Goal: Task Accomplishment & Management: Manage account settings

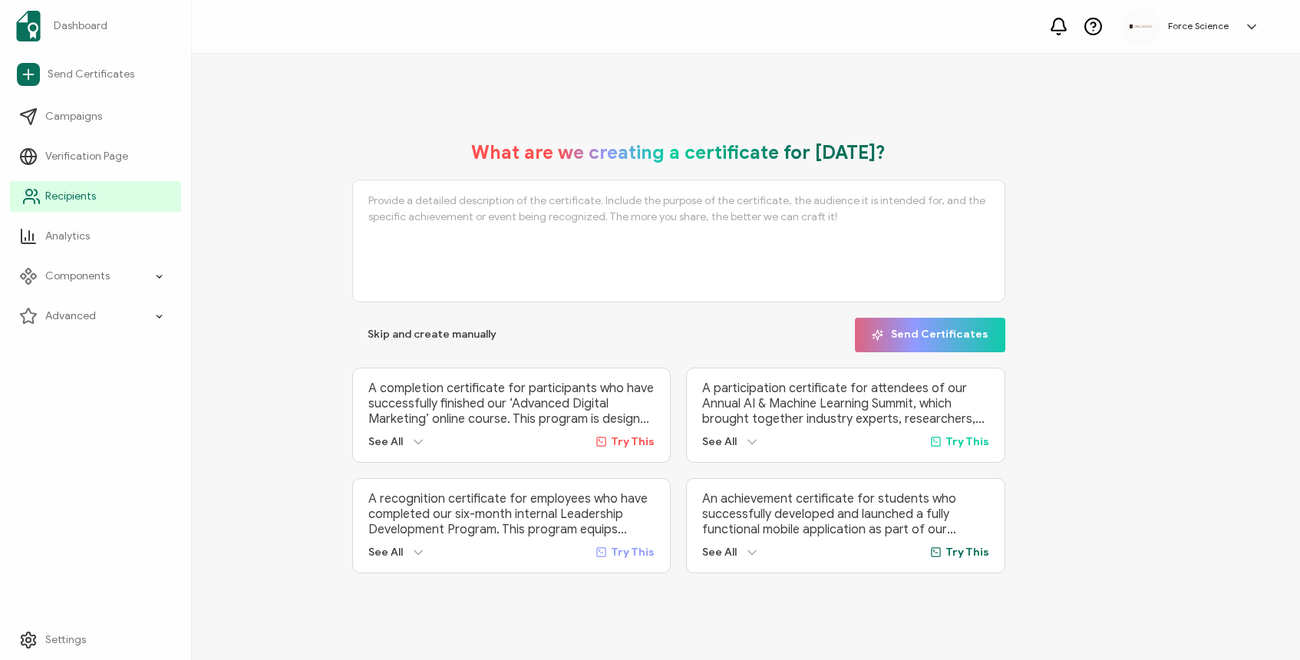
click at [71, 199] on span "Recipients" at bounding box center [70, 196] width 51 height 15
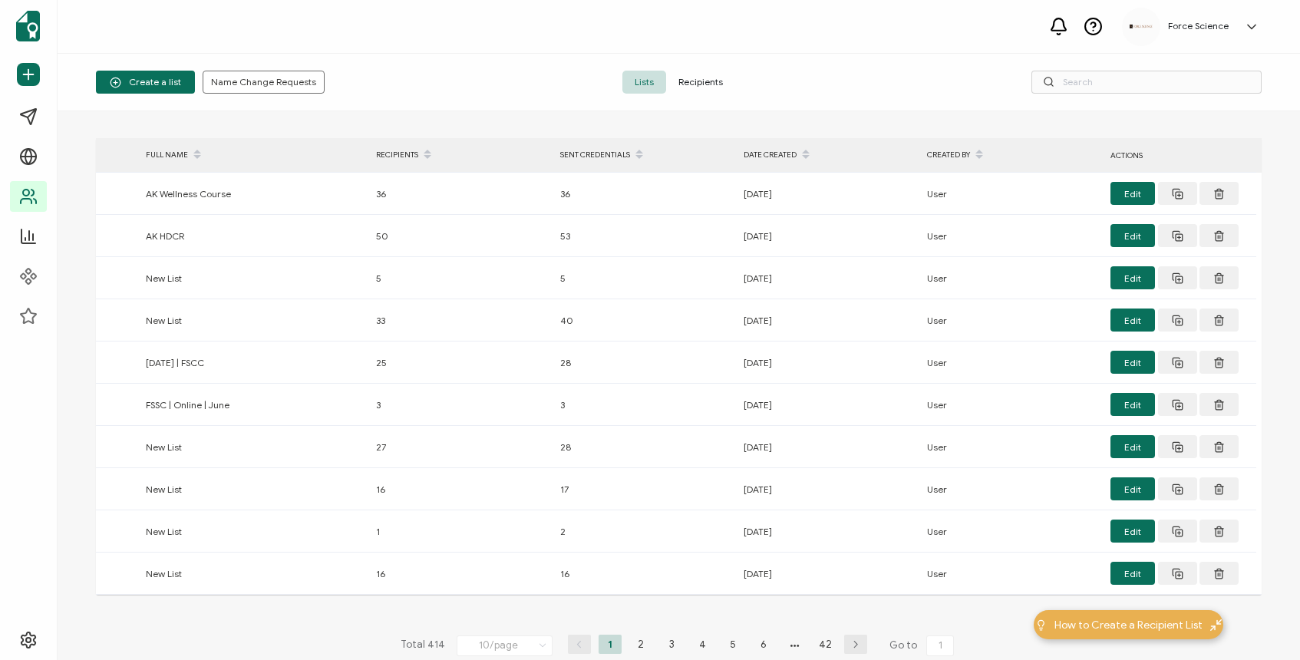
click at [723, 87] on span "Recipients" at bounding box center [700, 82] width 69 height 23
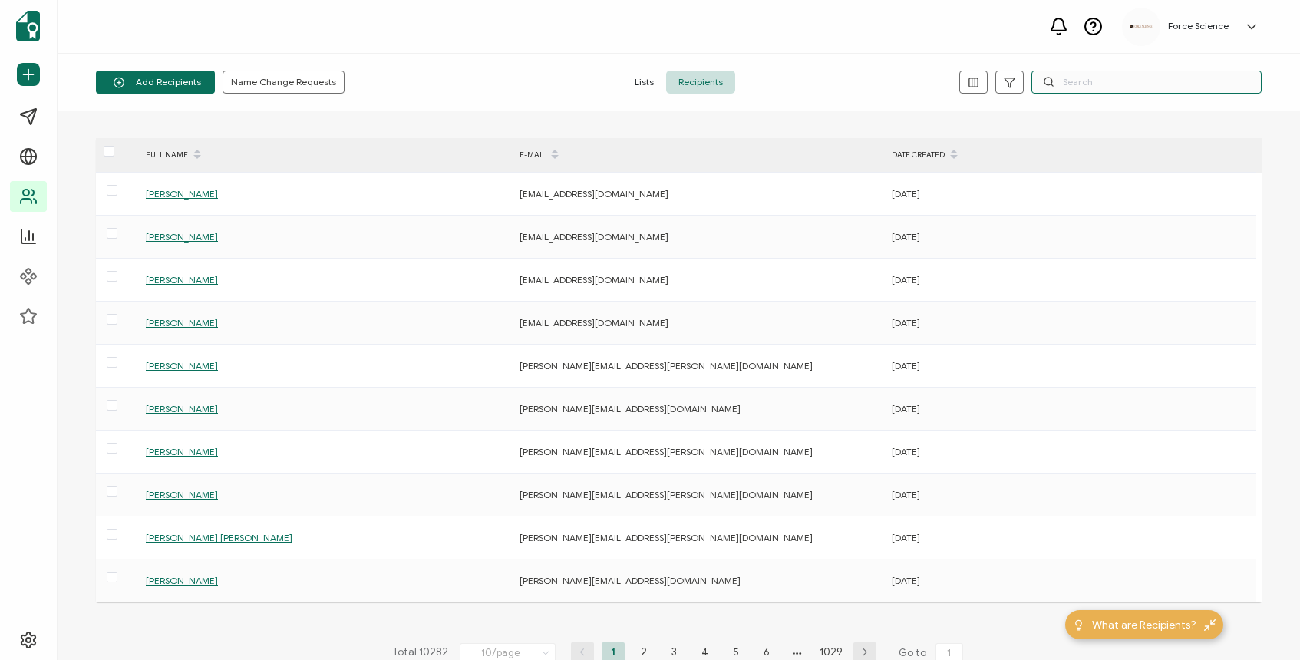
click at [1087, 79] on input "text" at bounding box center [1147, 82] width 230 height 23
paste input "[PERSON_NAME][EMAIL_ADDRESS][DOMAIN_NAME]"
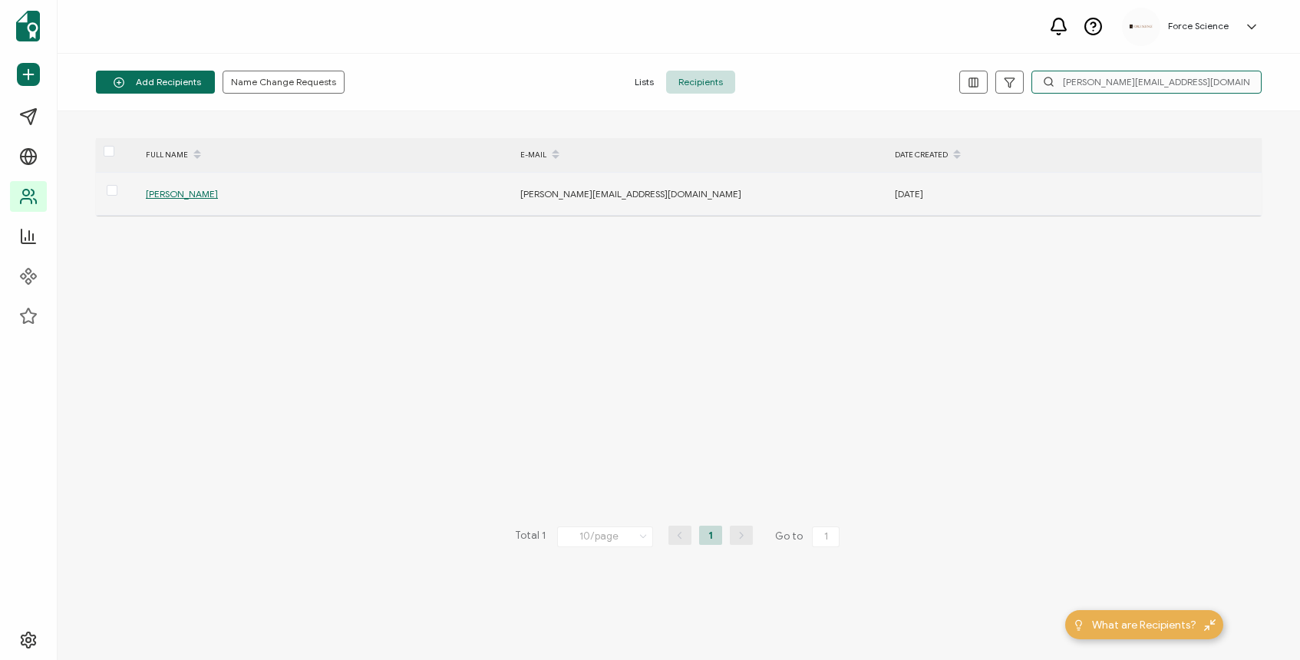
type input "[PERSON_NAME][EMAIL_ADDRESS][DOMAIN_NAME]"
click at [187, 191] on span "[PERSON_NAME]" at bounding box center [182, 194] width 72 height 12
